Goal: Navigation & Orientation: Find specific page/section

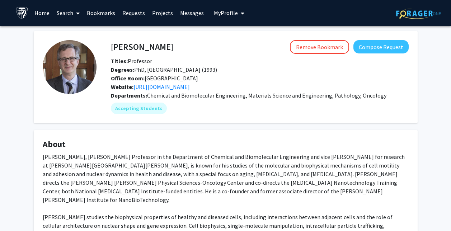
drag, startPoint x: 0, startPoint y: 0, endPoint x: 101, endPoint y: 11, distance: 101.1
click at [101, 11] on link "Bookmarks" at bounding box center [101, 12] width 36 height 25
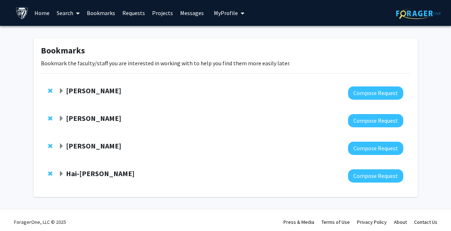
click at [98, 98] on div at bounding box center [231, 93] width 345 height 13
click at [98, 96] on div at bounding box center [231, 93] width 345 height 13
click at [98, 90] on strong "[PERSON_NAME]" at bounding box center [93, 90] width 55 height 9
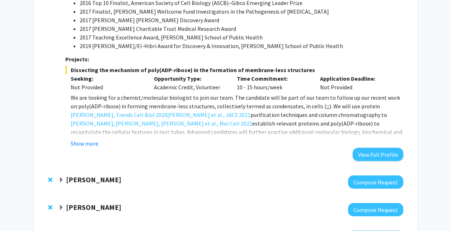
scroll to position [512, 0]
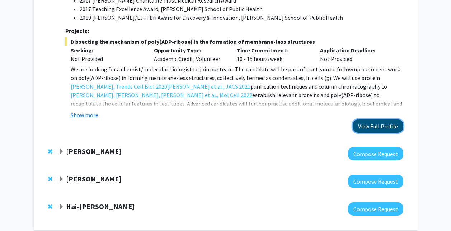
click at [372, 124] on button "View Full Profile" at bounding box center [378, 126] width 51 height 13
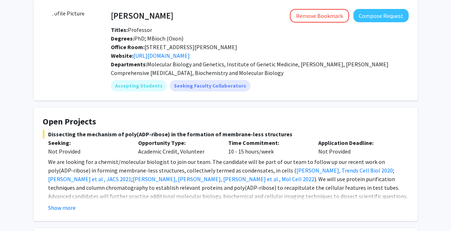
scroll to position [34, 0]
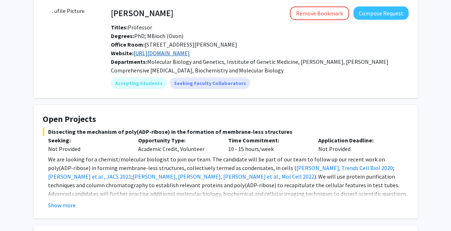
click at [190, 56] on link "[URL][DOMAIN_NAME]" at bounding box center [162, 53] width 56 height 7
